Goal: Browse casually

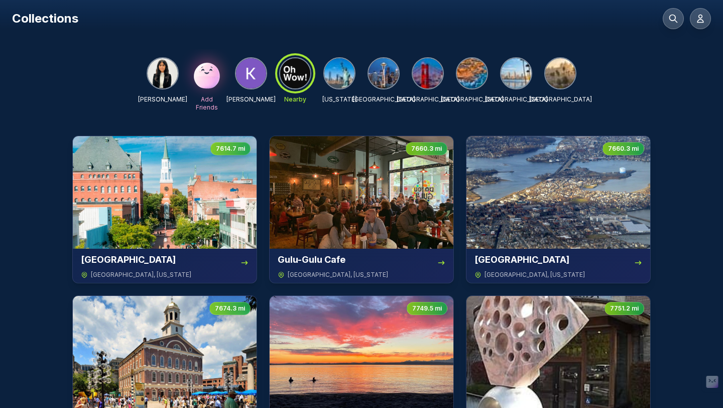
click at [339, 78] on img at bounding box center [339, 73] width 30 height 30
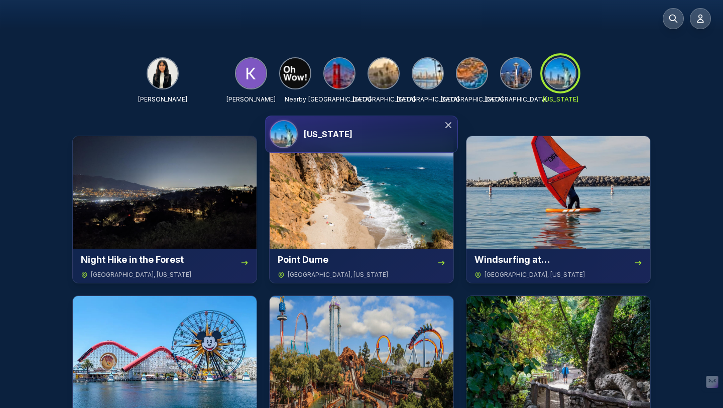
click at [451, 124] on icon at bounding box center [448, 125] width 10 height 10
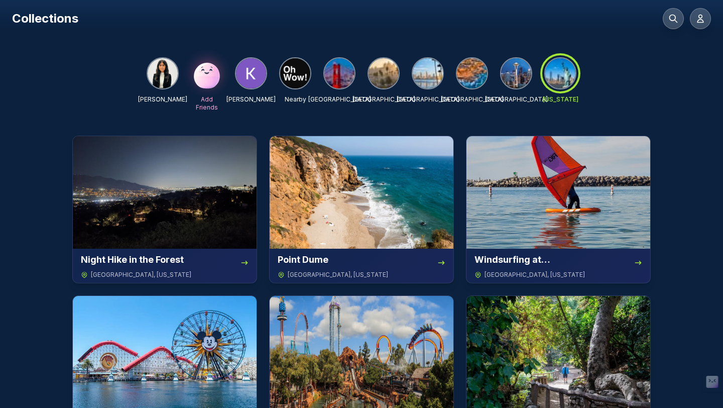
click at [518, 77] on img at bounding box center [516, 73] width 30 height 30
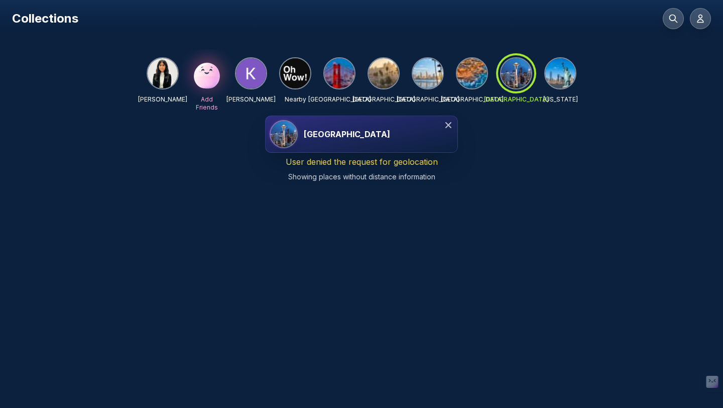
click at [555, 77] on img at bounding box center [560, 73] width 30 height 30
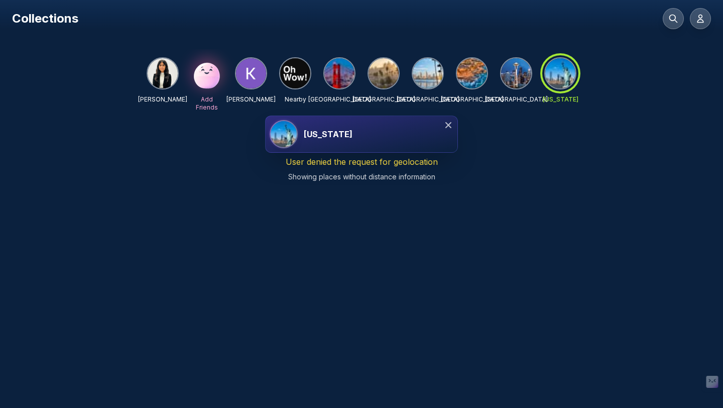
click at [443, 125] on icon at bounding box center [448, 125] width 10 height 10
